Goal: Task Accomplishment & Management: Complete application form

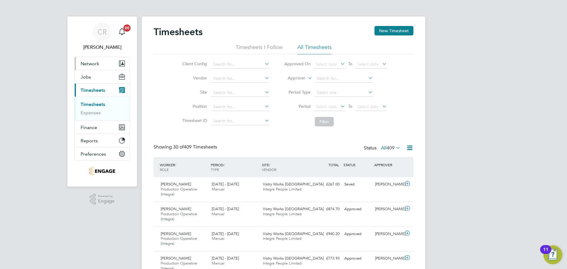
click at [94, 67] on button "Network" at bounding box center [102, 63] width 55 height 13
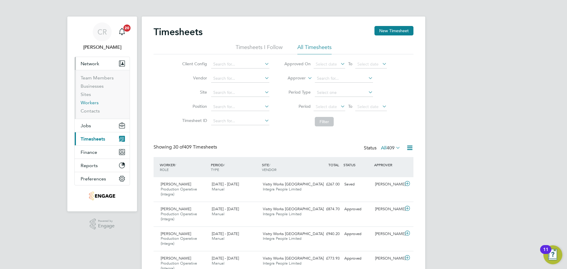
click at [88, 102] on link "Workers" at bounding box center [90, 103] width 18 height 6
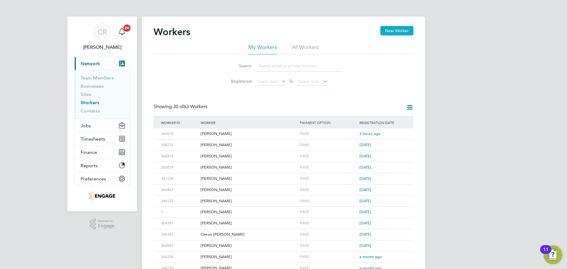
click at [395, 29] on button "New Worker" at bounding box center [397, 30] width 33 height 9
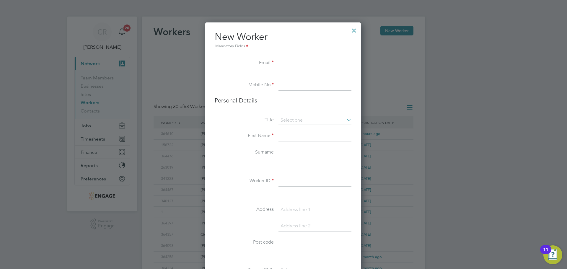
click at [295, 63] on input at bounding box center [315, 63] width 73 height 11
paste input "[PERSON_NAME]"
drag, startPoint x: 303, startPoint y: 64, endPoint x: 266, endPoint y: 63, distance: 37.3
click at [266, 63] on li "Email [PERSON_NAME]" at bounding box center [283, 66] width 137 height 17
type input "e"
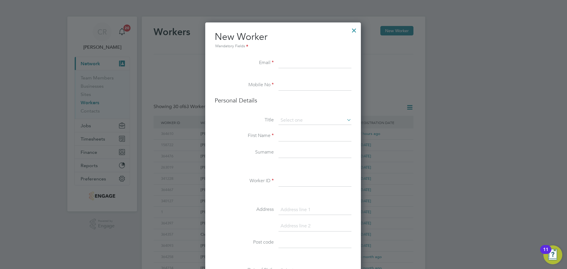
click at [295, 62] on input at bounding box center [315, 63] width 73 height 11
paste input "[EMAIL_ADDRESS][DOMAIN_NAME]"
type input "[EMAIL_ADDRESS][DOMAIN_NAME]"
click at [289, 79] on li at bounding box center [283, 77] width 137 height 6
click at [289, 85] on input at bounding box center [315, 85] width 73 height 11
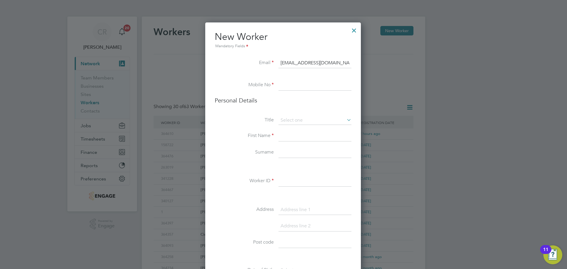
paste input "07482 621764"
type input "07482 621764"
click at [293, 118] on input at bounding box center [315, 120] width 73 height 9
click at [297, 134] on li "Mrs" at bounding box center [315, 137] width 74 height 8
type input "Mrs"
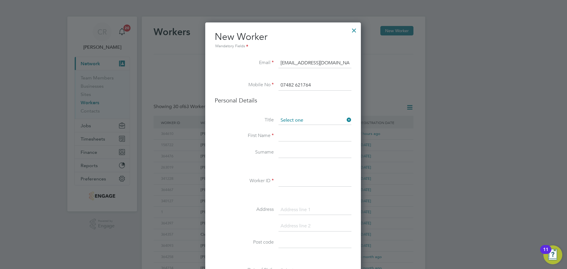
click at [298, 120] on input at bounding box center [315, 120] width 73 height 9
click at [298, 131] on li "Mr" at bounding box center [315, 129] width 74 height 8
type input "Mr"
click at [297, 133] on input at bounding box center [315, 136] width 73 height 11
click at [329, 134] on input at bounding box center [315, 136] width 73 height 11
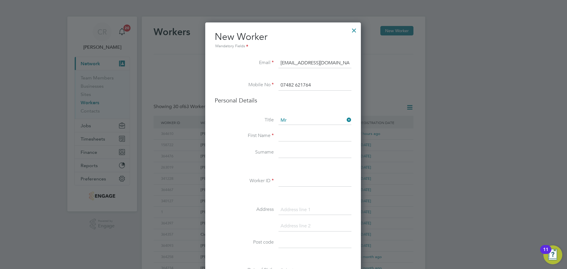
paste input "[PERSON_NAME]"
type input "[PERSON_NAME]"
click at [294, 155] on input at bounding box center [315, 152] width 73 height 11
paste input "[GEOGRAPHIC_DATA]"
type input "[GEOGRAPHIC_DATA]"
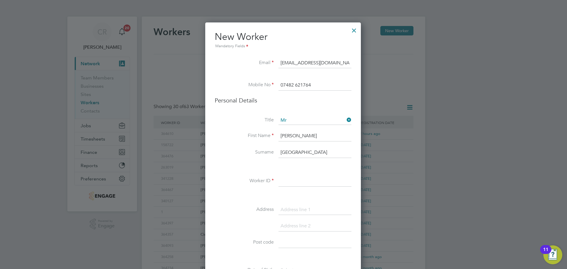
click at [290, 181] on input at bounding box center [315, 181] width 73 height 11
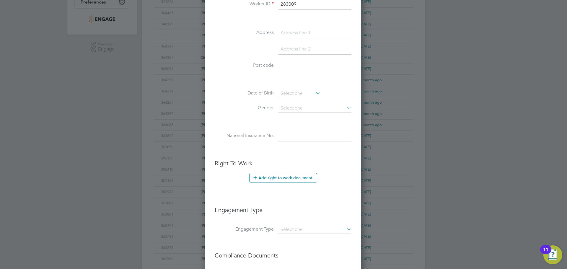
scroll to position [177, 0]
type input "283009"
click at [296, 96] on input at bounding box center [300, 93] width 42 height 9
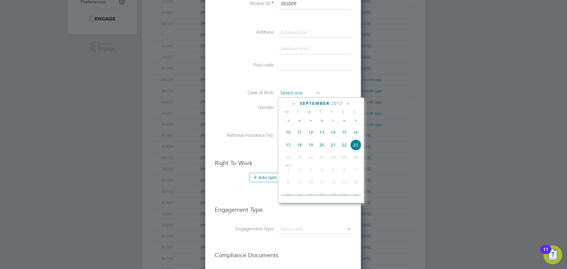
click at [297, 92] on input at bounding box center [300, 93] width 42 height 9
click at [299, 89] on div "Title Mr First Name [PERSON_NAME] Surname Ireland Worker ID 283009 Address Post…" at bounding box center [283, 46] width 137 height 214
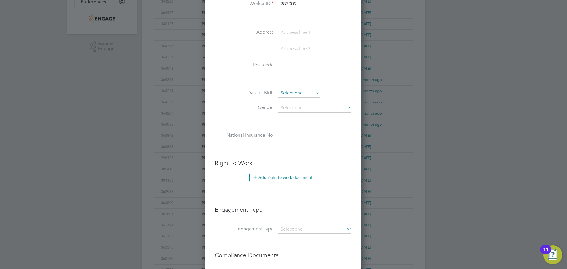
click at [300, 90] on input at bounding box center [300, 93] width 42 height 9
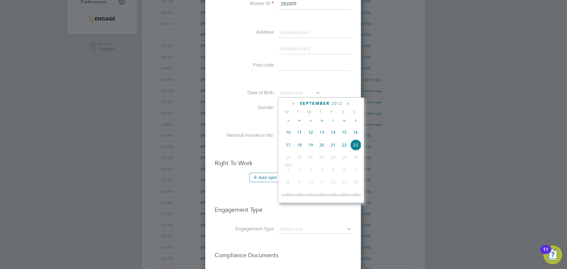
click at [257, 102] on li "Date of Birth" at bounding box center [283, 96] width 137 height 15
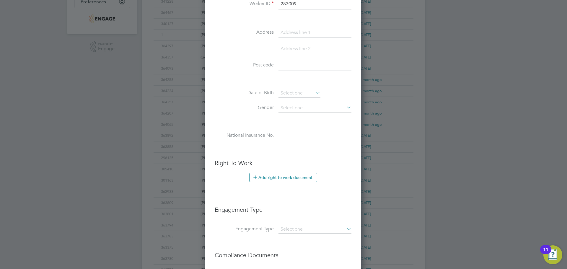
click at [274, 181] on button "Add right to work document" at bounding box center [283, 177] width 68 height 9
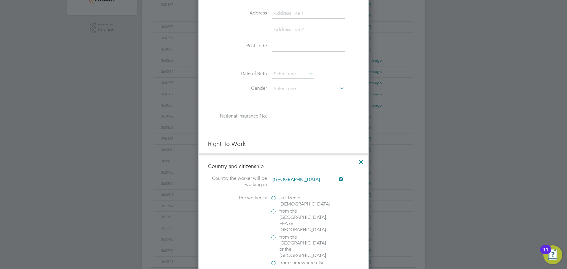
scroll to position [207, 0]
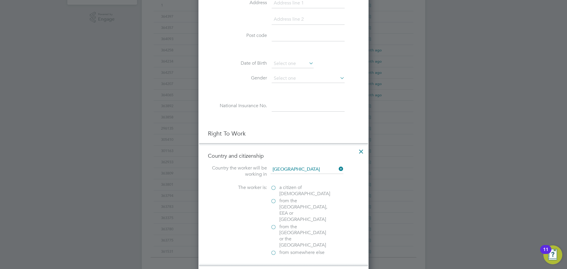
click at [338, 168] on icon at bounding box center [338, 169] width 0 height 8
click at [359, 151] on icon at bounding box center [361, 150] width 11 height 11
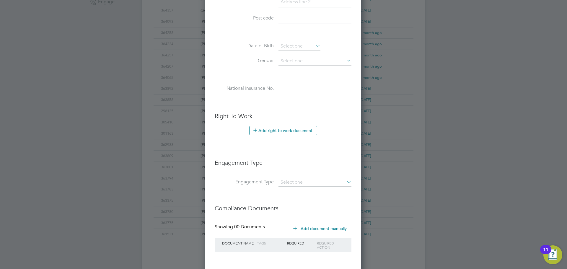
scroll to position [194, 0]
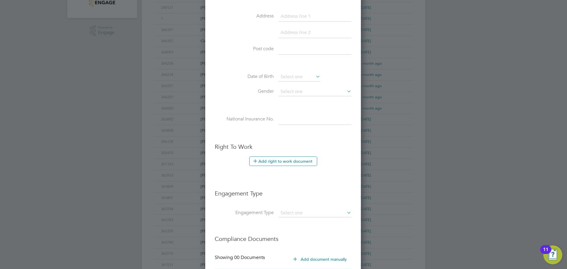
click at [293, 118] on input at bounding box center [315, 119] width 73 height 11
click at [298, 120] on input at bounding box center [315, 119] width 73 height 11
type input "PC 92 52 38 C"
click at [294, 209] on input at bounding box center [315, 213] width 73 height 8
click at [301, 228] on li "PAYE Direct" at bounding box center [315, 230] width 74 height 9
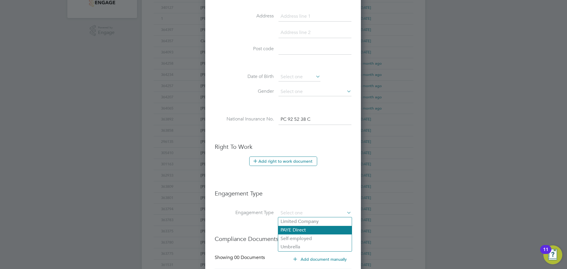
type input "PAYE Direct"
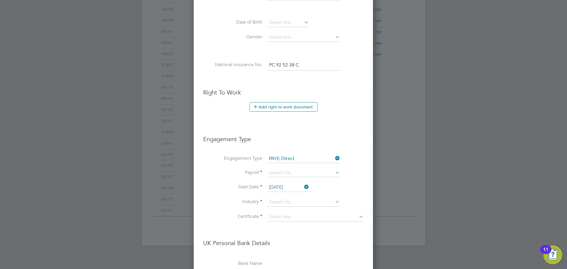
scroll to position [253, 0]
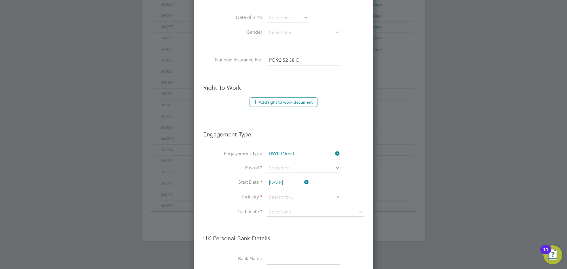
click at [291, 185] on input "[DATE]" at bounding box center [288, 182] width 42 height 9
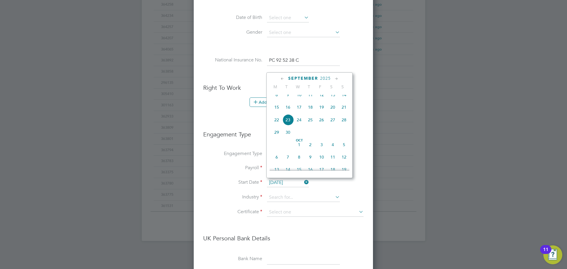
click at [278, 110] on span "15" at bounding box center [276, 107] width 11 height 11
type input "[DATE]"
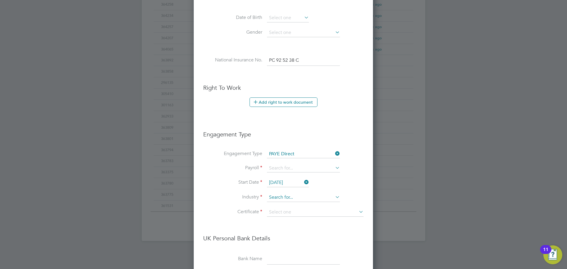
click at [292, 198] on input at bounding box center [303, 197] width 73 height 9
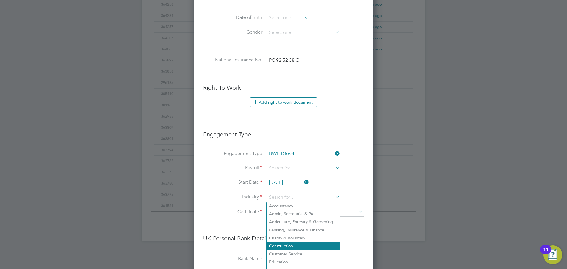
click at [288, 242] on li "Construction" at bounding box center [304, 246] width 74 height 8
type input "Construction"
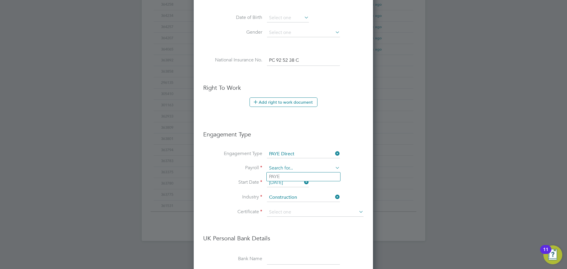
click at [290, 167] on input at bounding box center [303, 168] width 73 height 8
click at [289, 177] on li "PAYE" at bounding box center [304, 177] width 74 height 9
type input "PAYE"
click at [289, 209] on input at bounding box center [315, 212] width 97 height 9
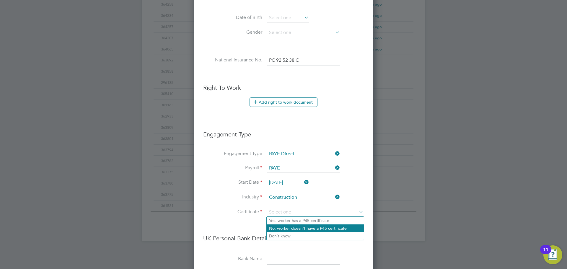
click at [295, 229] on li "No, worker doesn't have a P45 certificate" at bounding box center [315, 229] width 97 height 8
type input "No, worker doesn't have a P45 certificate"
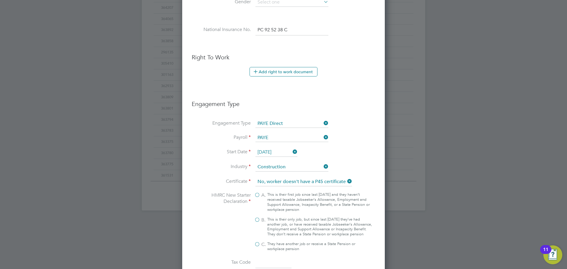
scroll to position [371, 0]
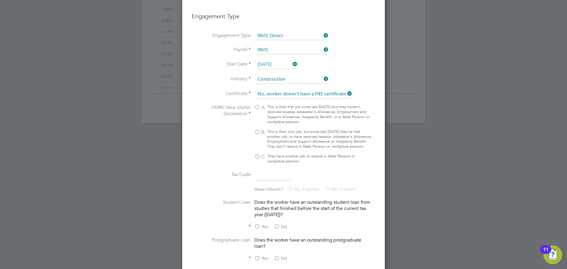
click at [258, 133] on label "B. This is their only job, but since last [DATE] they’ve had another job, or ha…" at bounding box center [313, 139] width 118 height 20
click at [0, 0] on input "B. This is their only job, but since last [DATE] they’ve had another job, or ha…" at bounding box center [0, 0] width 0 height 0
type input "1257L"
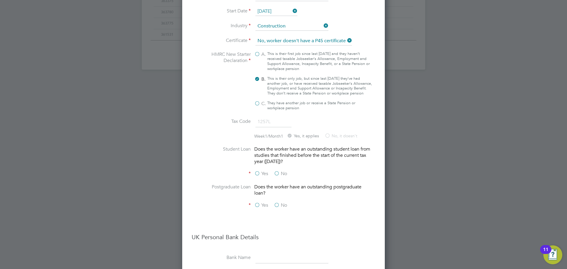
scroll to position [430, 0]
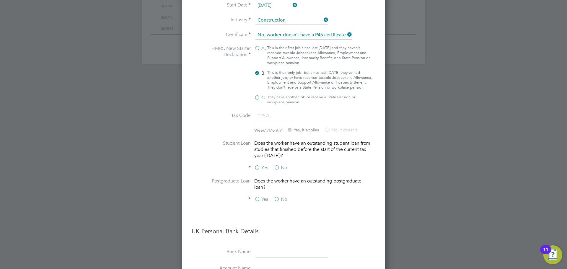
click at [278, 171] on label "No" at bounding box center [280, 168] width 13 height 6
click at [0, 0] on input "No" at bounding box center [0, 0] width 0 height 0
click at [277, 202] on label "No" at bounding box center [280, 199] width 13 height 6
click at [0, 0] on input "No" at bounding box center [0, 0] width 0 height 0
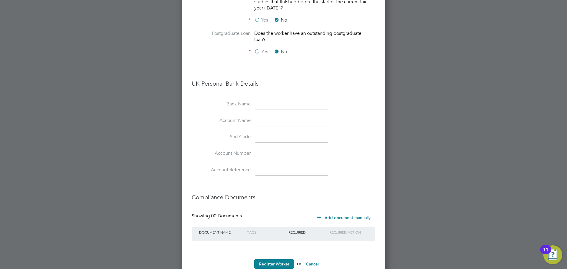
scroll to position [600, 0]
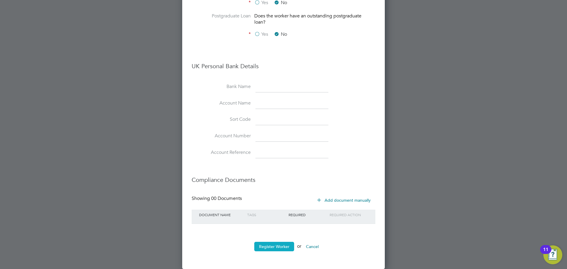
click at [275, 247] on button "Register Worker" at bounding box center [274, 246] width 40 height 9
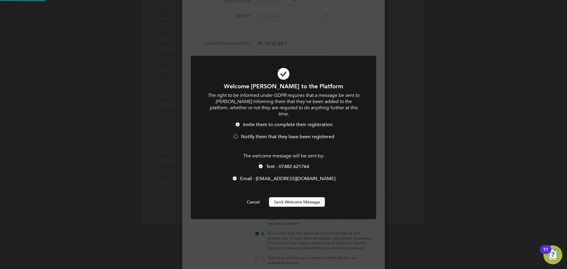
scroll to position [0, 0]
click at [235, 136] on div at bounding box center [236, 137] width 6 height 6
click at [298, 203] on button "Send Welcome Message" at bounding box center [297, 201] width 56 height 9
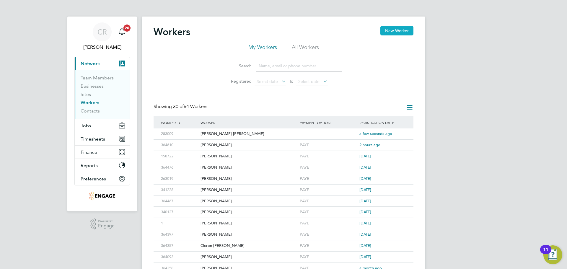
click at [408, 33] on button "New Worker" at bounding box center [397, 30] width 33 height 9
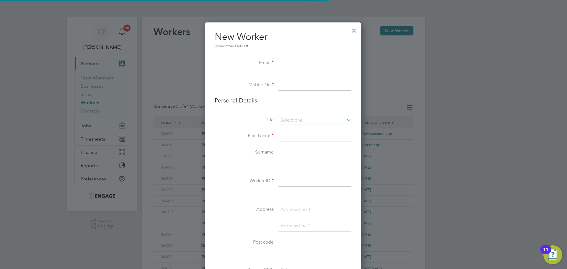
scroll to position [500, 157]
click at [279, 58] on input at bounding box center [315, 63] width 73 height 11
paste input "[EMAIL_ADDRESS][DOMAIN_NAME]"
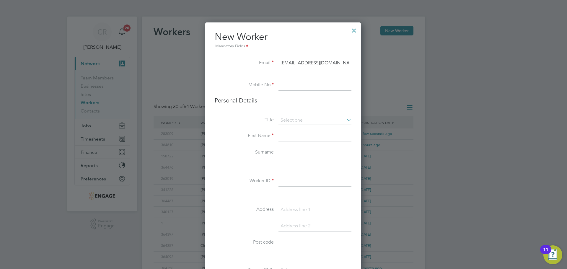
type input "[EMAIL_ADDRESS][DOMAIN_NAME]"
click at [306, 88] on input at bounding box center [315, 85] width 73 height 11
paste input "07907556951"
type input "07907556951"
click at [294, 119] on input at bounding box center [315, 120] width 73 height 9
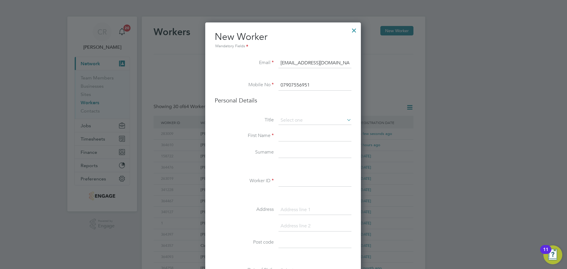
click at [293, 130] on li "Mr" at bounding box center [315, 129] width 74 height 8
type input "Mr"
click at [293, 136] on input at bounding box center [315, 136] width 73 height 11
click at [318, 137] on input at bounding box center [315, 136] width 73 height 11
paste input "[PERSON_NAME]"
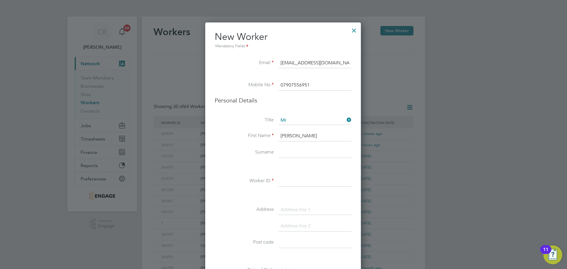
type input "[PERSON_NAME]"
click at [300, 149] on input at bounding box center [315, 152] width 73 height 11
paste input "Veevers"
type input "Veevers"
click at [289, 179] on input at bounding box center [315, 181] width 73 height 11
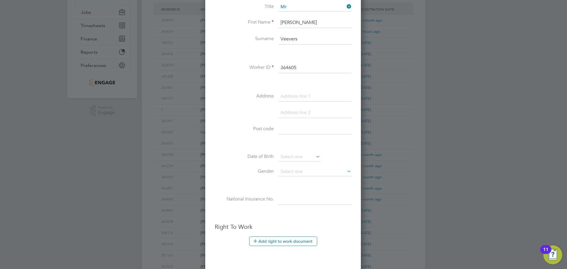
scroll to position [148, 0]
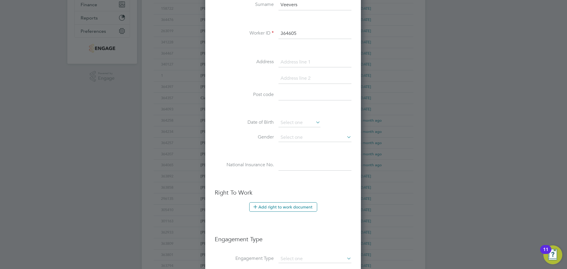
type input "364605"
click at [299, 167] on input at bounding box center [315, 165] width 73 height 11
click at [283, 168] on input at bounding box center [315, 165] width 73 height 11
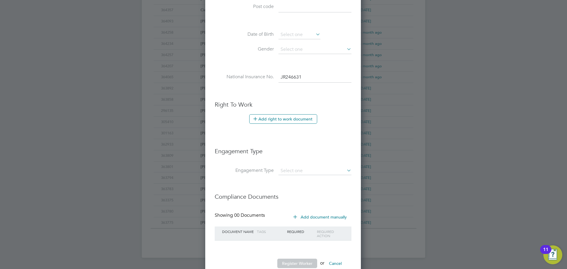
scroll to position [236, 0]
type input "JR246631"
click at [297, 168] on input at bounding box center [315, 170] width 73 height 8
click at [299, 183] on li "PAYE Direct" at bounding box center [315, 187] width 74 height 9
type input "PAYE Direct"
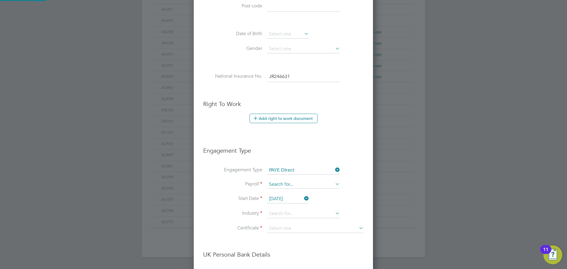
scroll to position [672, 180]
click at [290, 188] on input at bounding box center [303, 185] width 73 height 8
click at [288, 194] on li "PAYE" at bounding box center [304, 193] width 74 height 9
type input "PAYE"
click at [286, 197] on input "[DATE]" at bounding box center [288, 199] width 42 height 9
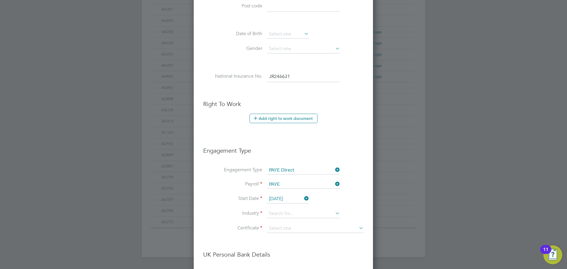
scroll to position [217, 0]
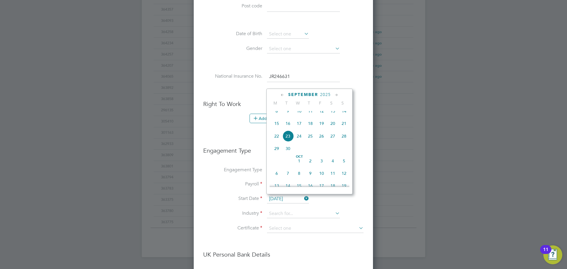
click at [276, 127] on span "15" at bounding box center [276, 123] width 11 height 11
type input "[DATE]"
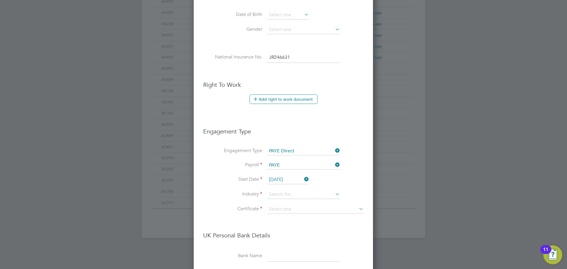
scroll to position [266, 0]
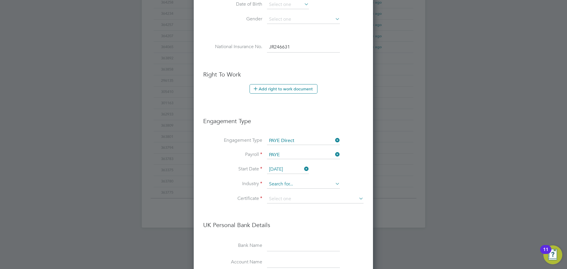
click at [289, 183] on input at bounding box center [303, 184] width 73 height 9
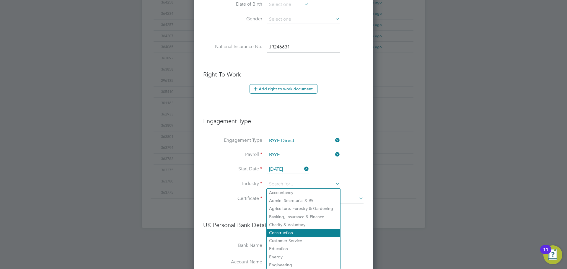
click at [285, 229] on li "Construction" at bounding box center [304, 233] width 74 height 8
type input "Construction"
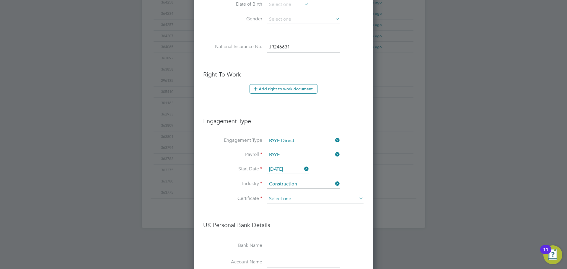
click at [286, 203] on input at bounding box center [315, 199] width 97 height 9
click at [287, 214] on li "No, worker doesn't have a P45 certificate" at bounding box center [315, 215] width 97 height 8
type input "No, worker doesn't have a P45 certificate"
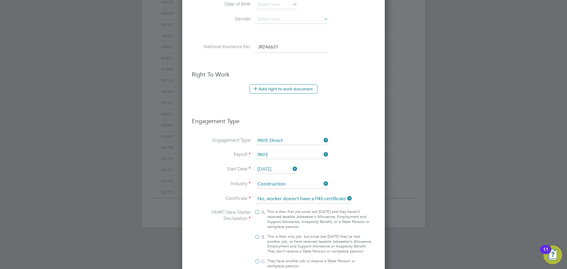
scroll to position [847, 203]
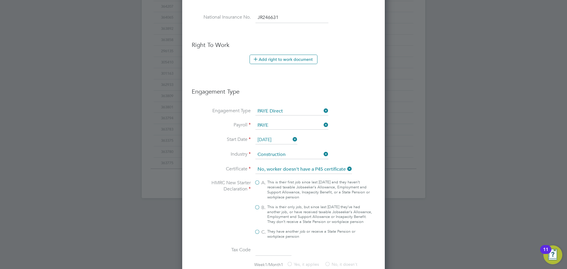
click at [258, 206] on label "B. This is their only job, but since last [DATE] they’ve had another job, or ha…" at bounding box center [313, 215] width 118 height 20
click at [0, 0] on input "B. This is their only job, but since last [DATE] they’ve had another job, or ha…" at bounding box center [0, 0] width 0 height 0
type input "1257L"
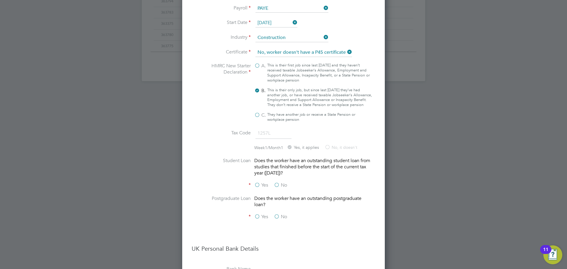
scroll to position [414, 0]
click at [278, 187] on label "No" at bounding box center [280, 184] width 13 height 6
click at [0, 0] on input "No" at bounding box center [0, 0] width 0 height 0
click at [277, 219] on label "No" at bounding box center [280, 216] width 13 height 6
click at [0, 0] on input "No" at bounding box center [0, 0] width 0 height 0
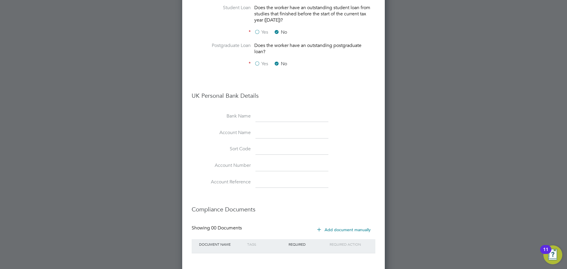
scroll to position [600, 0]
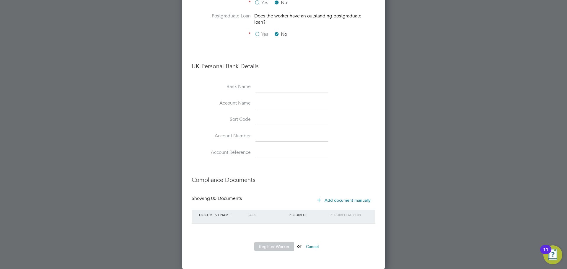
click at [281, 245] on button "Register Worker" at bounding box center [274, 246] width 40 height 9
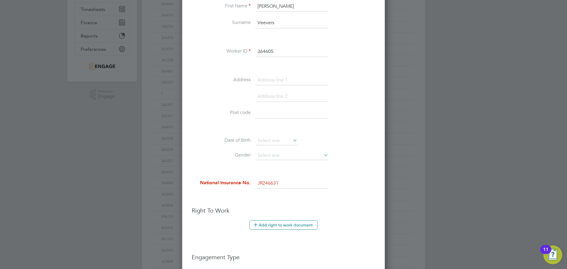
scroll to position [127, 0]
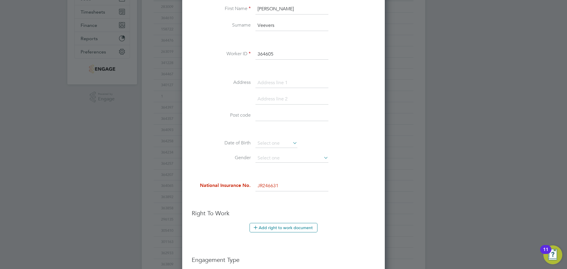
click at [289, 186] on input "JR246631" at bounding box center [292, 186] width 73 height 11
drag, startPoint x: 499, startPoint y: 139, endPoint x: 439, endPoint y: 191, distance: 78.9
click at [498, 138] on div at bounding box center [283, 134] width 567 height 269
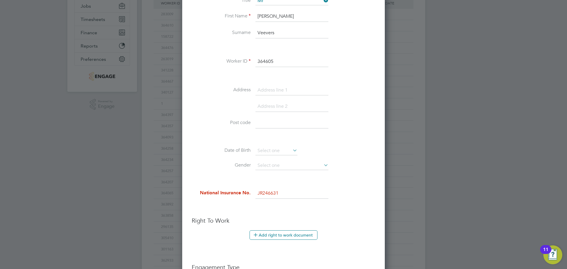
scroll to position [148, 0]
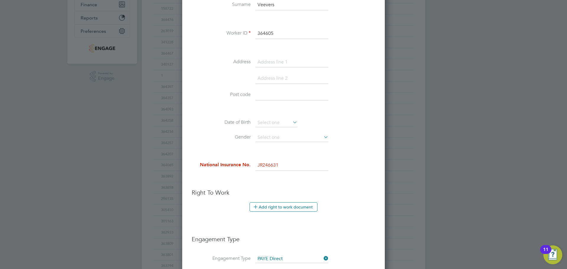
click at [289, 166] on input "JR246631" at bounding box center [292, 165] width 73 height 11
click at [306, 160] on input "JR246631D" at bounding box center [292, 165] width 73 height 11
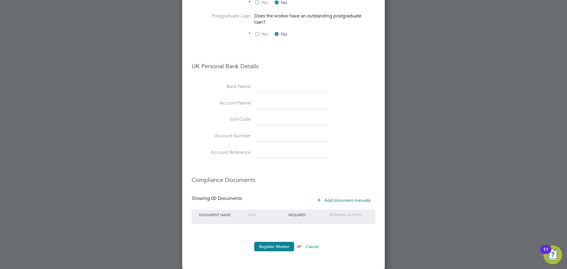
scroll to position [600, 0]
type input "JR 24 66 31 D"
click at [274, 245] on button "Register Worker" at bounding box center [274, 246] width 40 height 9
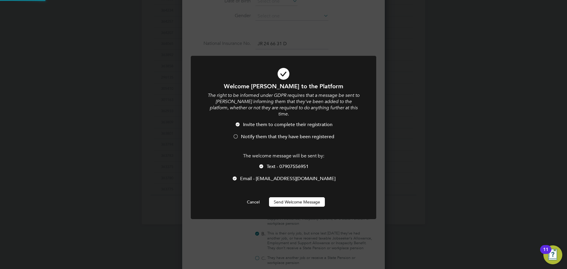
scroll to position [0, 0]
click at [235, 134] on div at bounding box center [236, 137] width 6 height 6
click at [292, 197] on button "Send Welcome Message" at bounding box center [297, 201] width 56 height 9
